Goal: Task Accomplishment & Management: Manage account settings

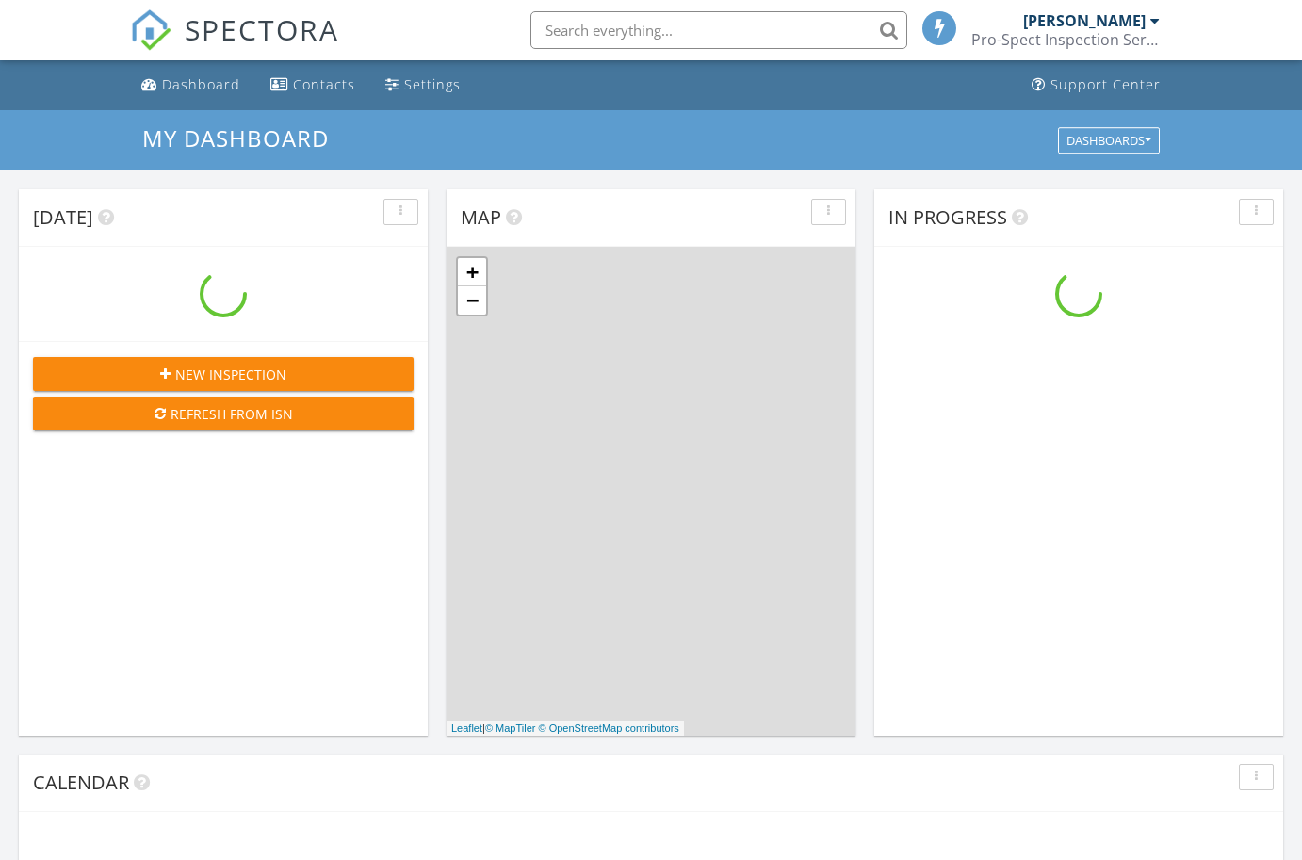
scroll to position [1715, 1303]
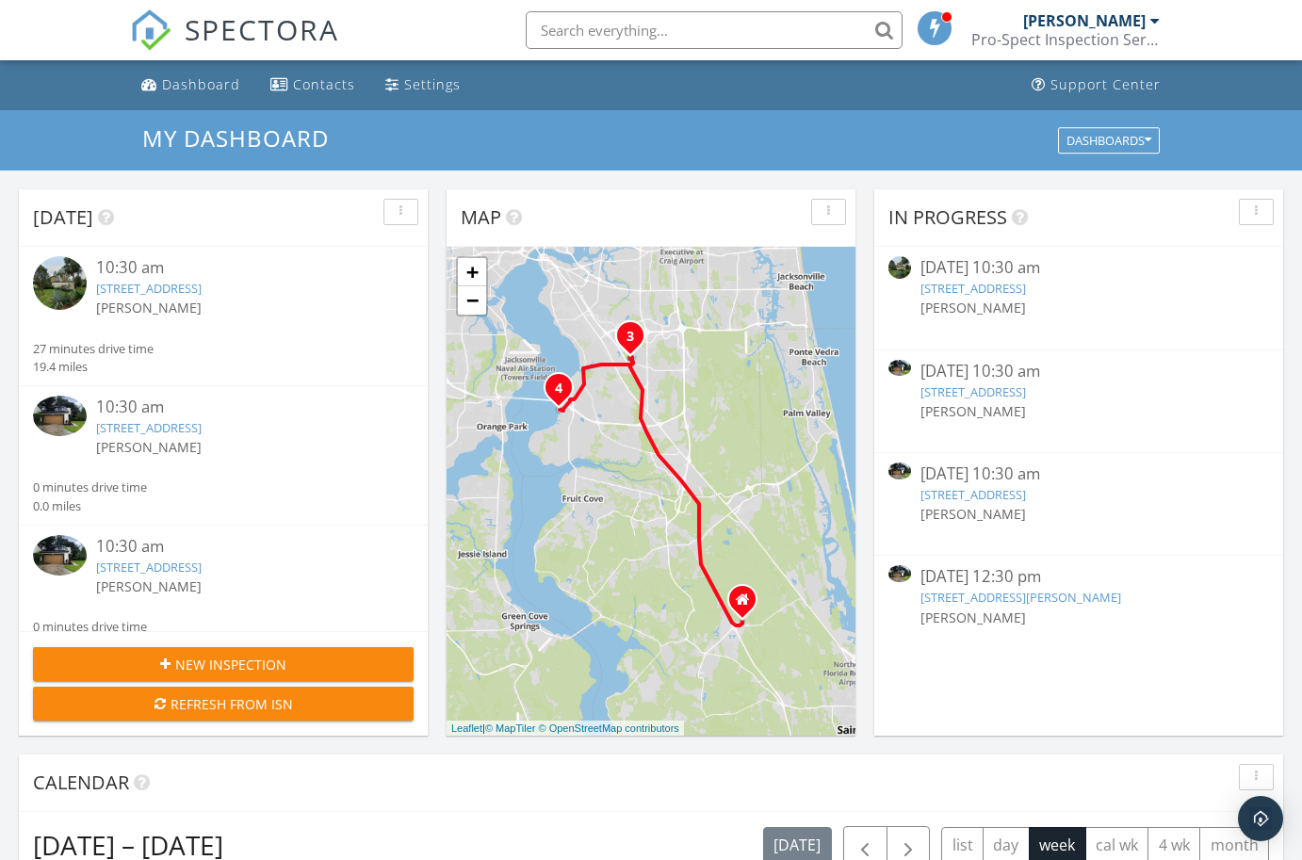
click at [1032, 471] on div "[DATE] 10:30 am" at bounding box center [1078, 475] width 317 height 24
click at [1026, 498] on link "[STREET_ADDRESS]" at bounding box center [973, 494] width 106 height 17
click at [927, 469] on div "[DATE] 10:30 am" at bounding box center [1078, 475] width 317 height 24
click at [1009, 378] on div "[DATE] 10:30 am" at bounding box center [1078, 372] width 317 height 24
click at [977, 360] on div "[DATE] 10:30 am" at bounding box center [1078, 372] width 317 height 24
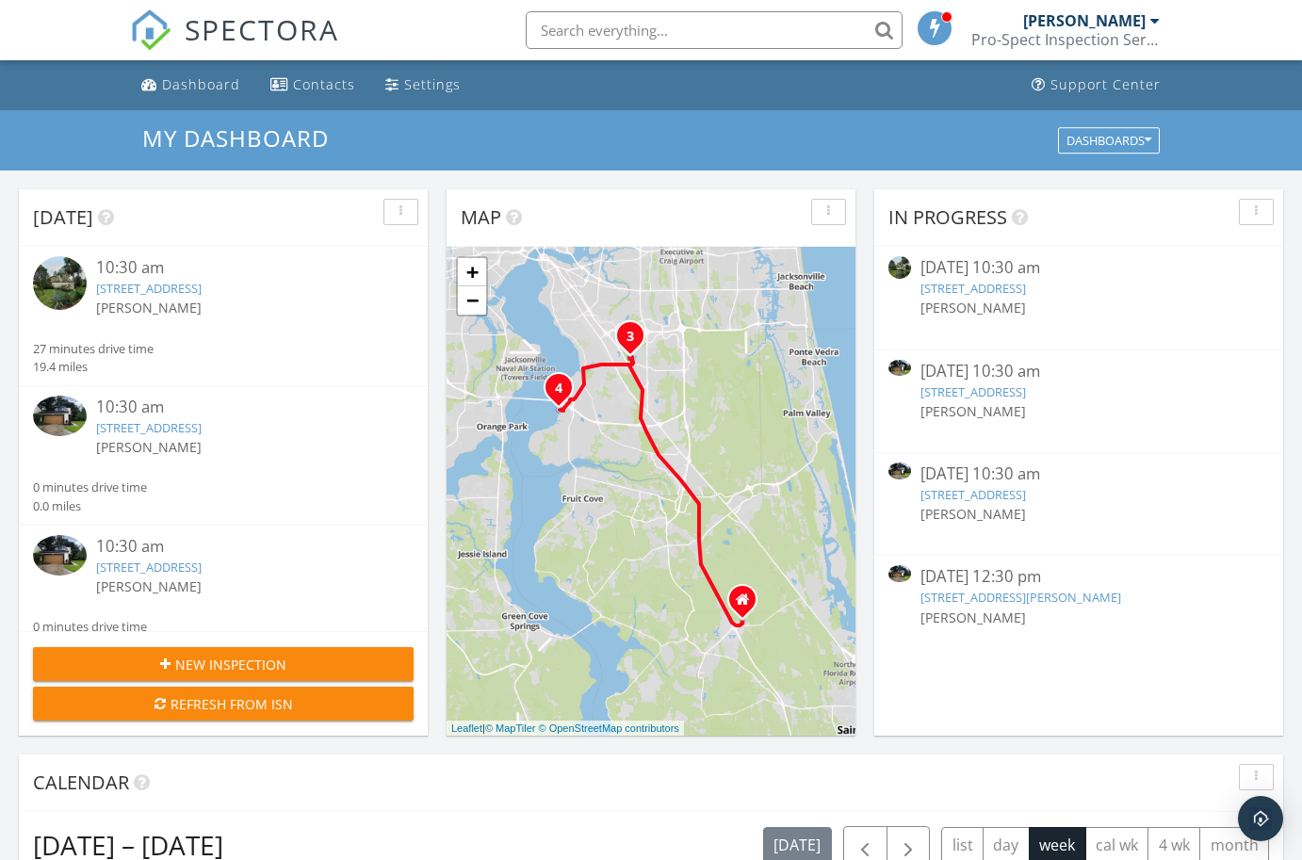
click at [1026, 287] on link "[STREET_ADDRESS]" at bounding box center [973, 288] width 106 height 17
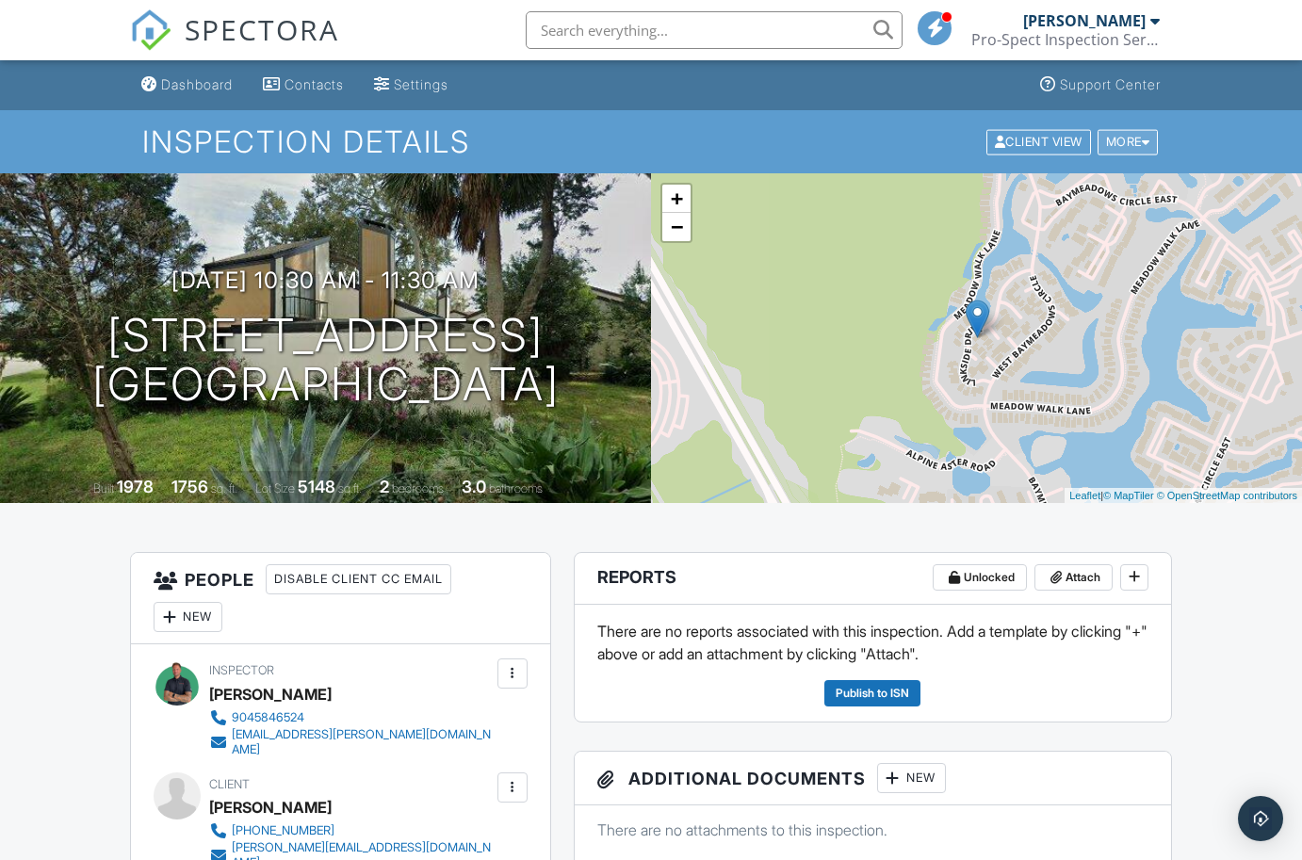
click at [1133, 146] on div "More" at bounding box center [1127, 141] width 61 height 25
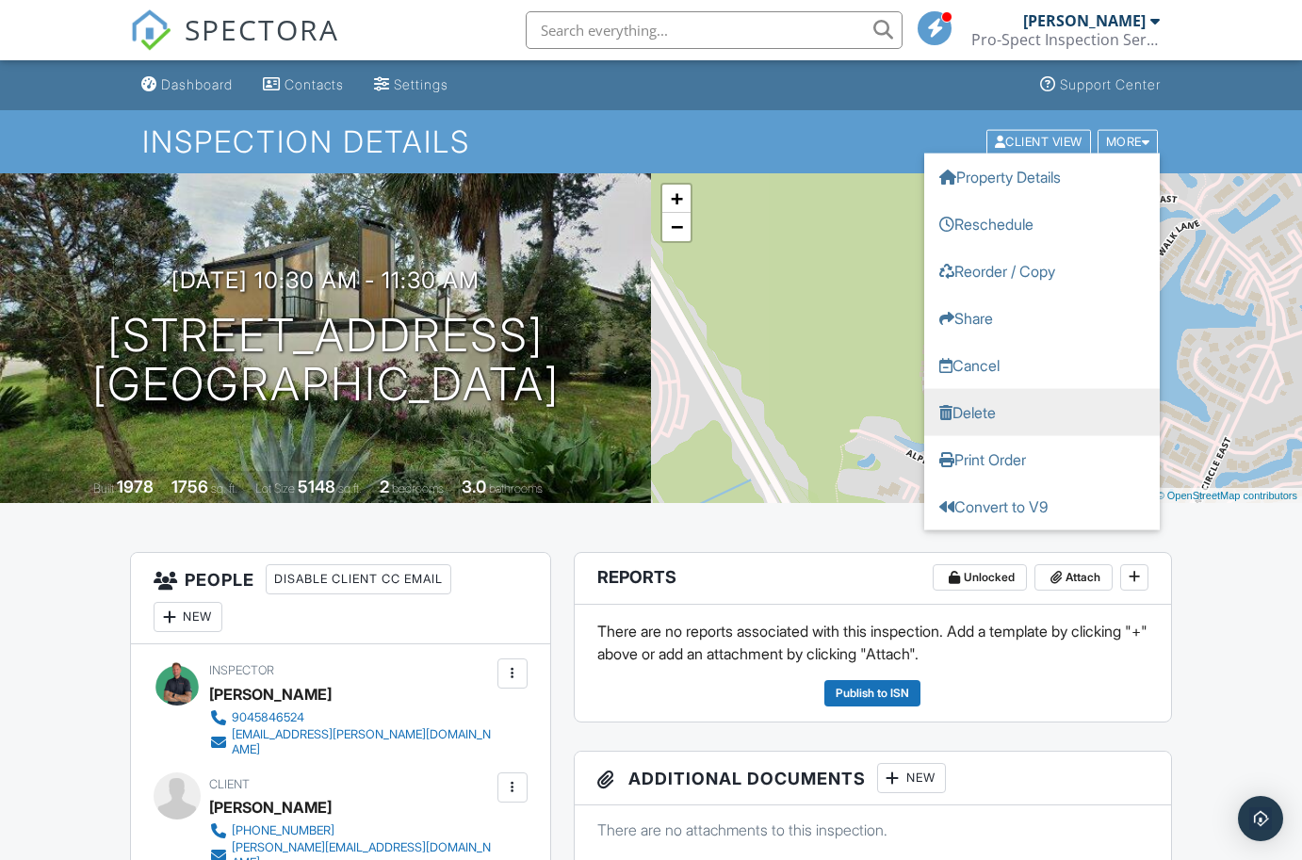
click at [1015, 411] on link "Delete" at bounding box center [1042, 411] width 236 height 47
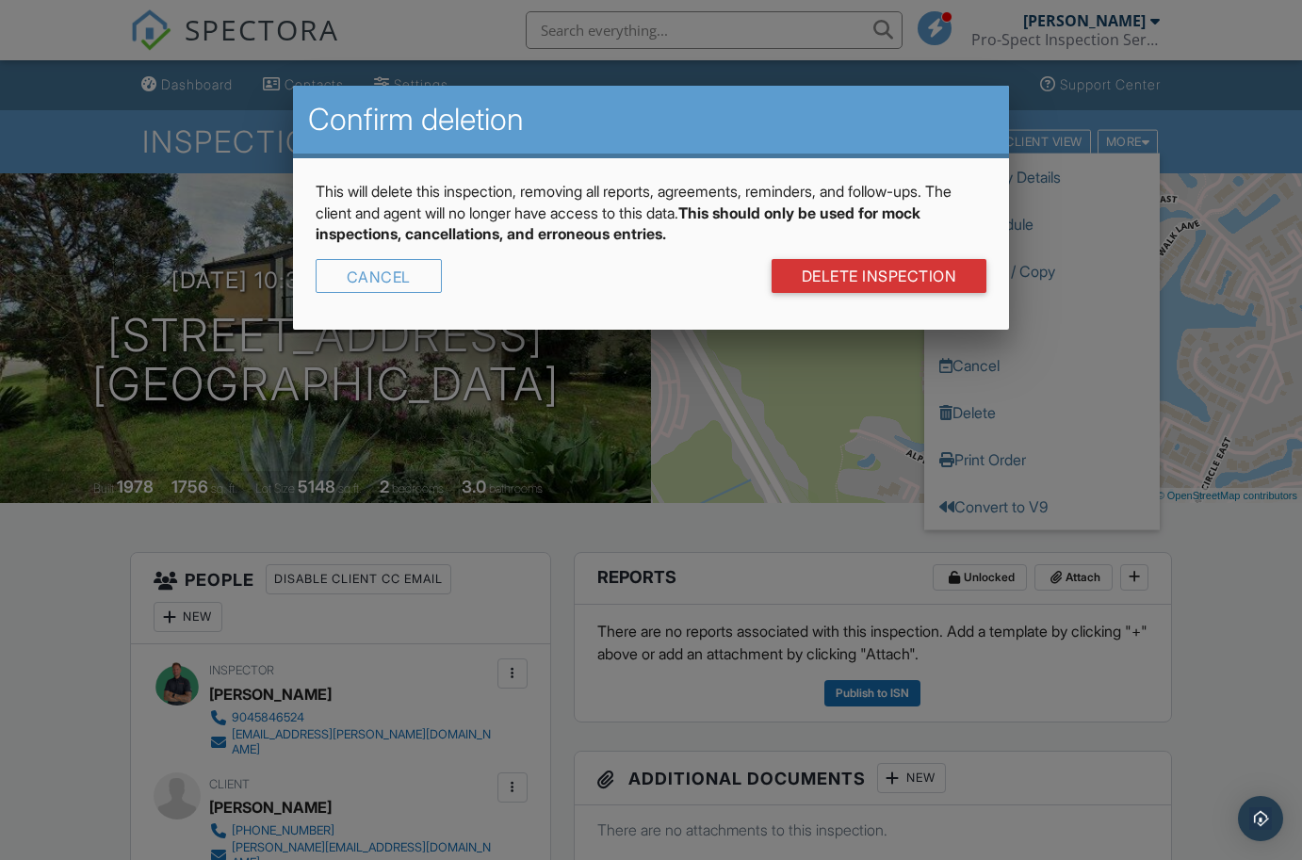
click at [859, 281] on link "DELETE Inspection" at bounding box center [880, 276] width 216 height 34
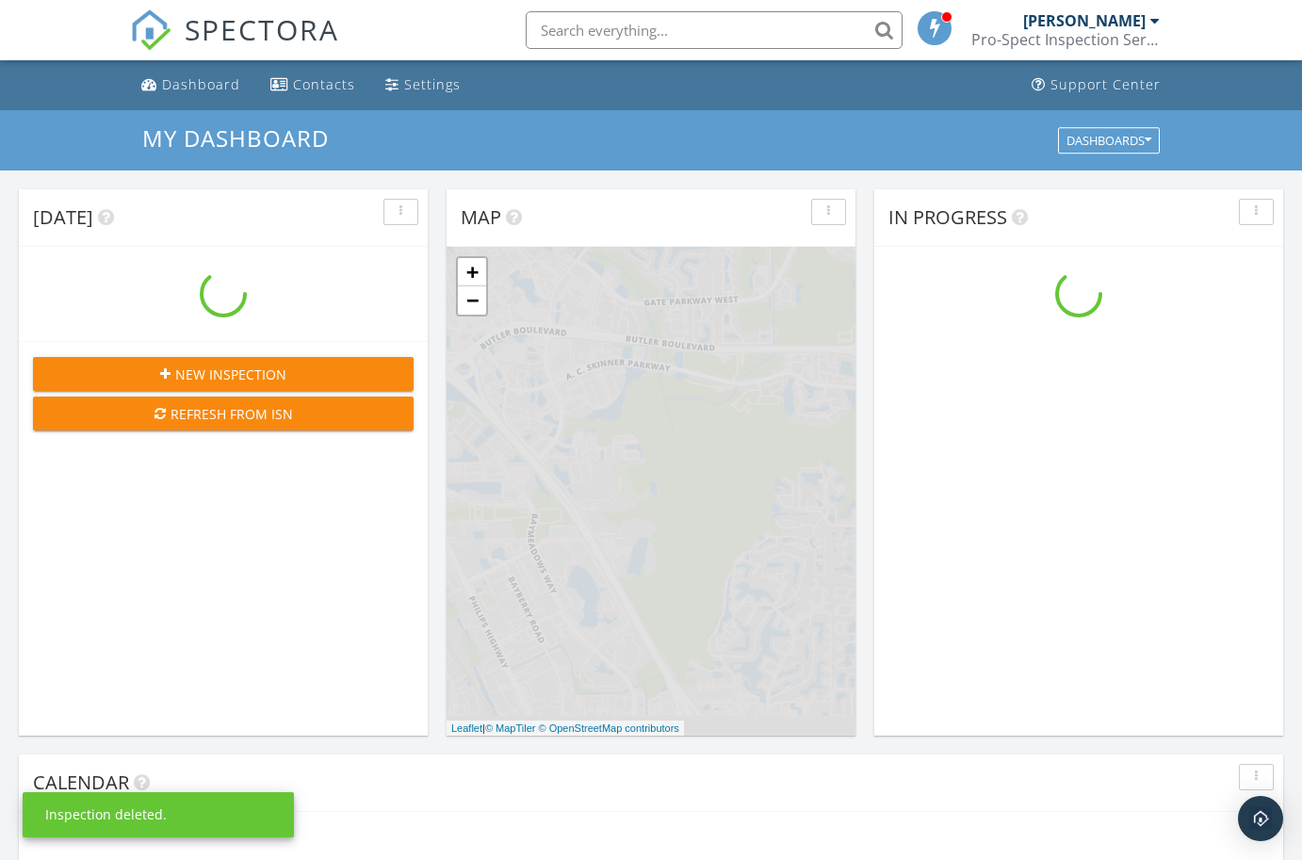
scroll to position [1715, 1303]
